Goal: Navigation & Orientation: Find specific page/section

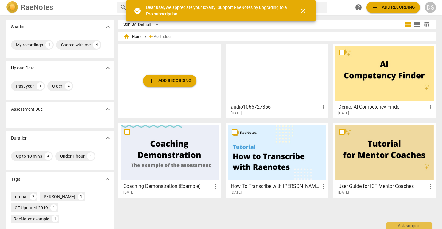
click at [170, 169] on div at bounding box center [170, 152] width 98 height 54
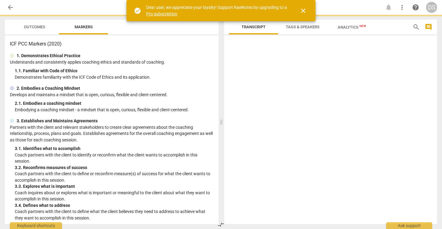
click at [305, 10] on span "close" at bounding box center [303, 10] width 7 height 7
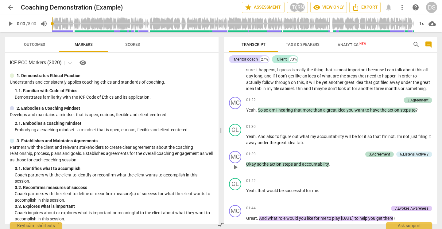
scroll to position [72, 0]
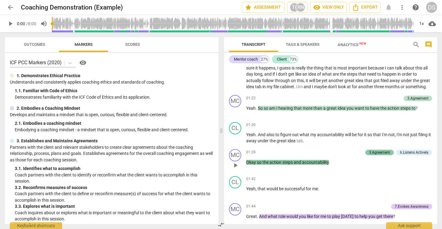
click at [369, 155] on div "3.Agreement" at bounding box center [379, 152] width 21 height 6
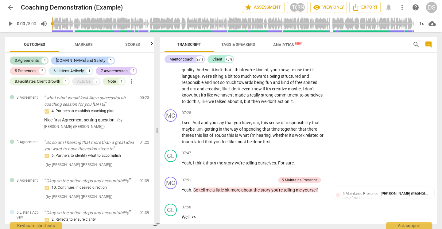
scroll to position [935, 0]
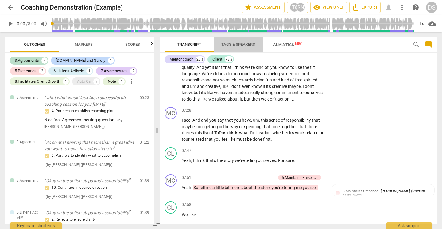
click at [229, 44] on span "Tags & Speakers" at bounding box center [238, 44] width 34 height 5
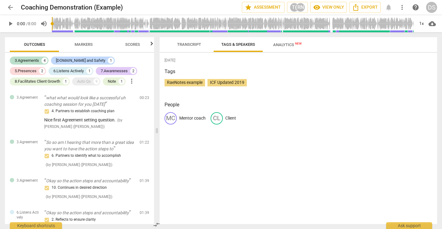
click at [197, 44] on span "Transcript" at bounding box center [189, 44] width 24 height 5
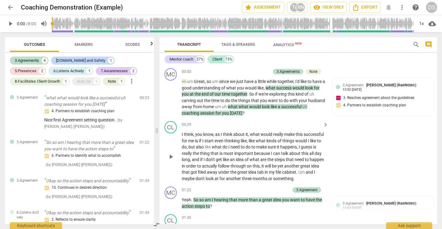
scroll to position [0, 0]
click at [11, 6] on span "arrow_back" at bounding box center [10, 7] width 7 height 7
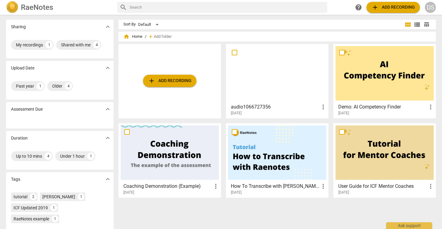
click at [254, 161] on div at bounding box center [277, 152] width 98 height 54
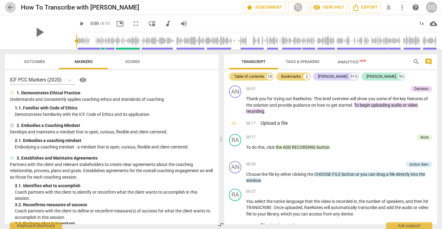
click at [10, 8] on span "arrow_back" at bounding box center [10, 7] width 7 height 7
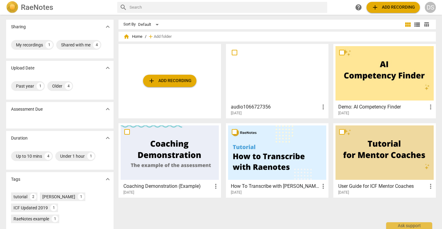
click at [367, 75] on div at bounding box center [384, 73] width 98 height 54
